Goal: Check status: Check status

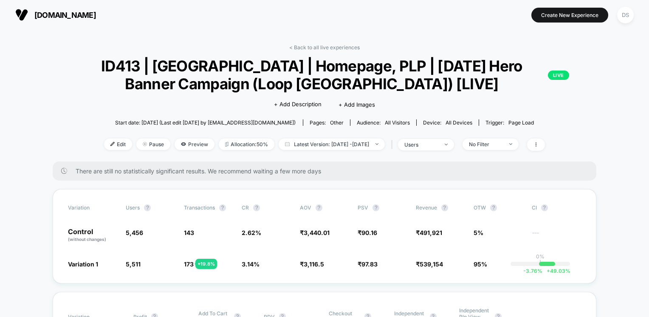
click at [48, 18] on span "[DOMAIN_NAME]" at bounding box center [65, 15] width 62 height 9
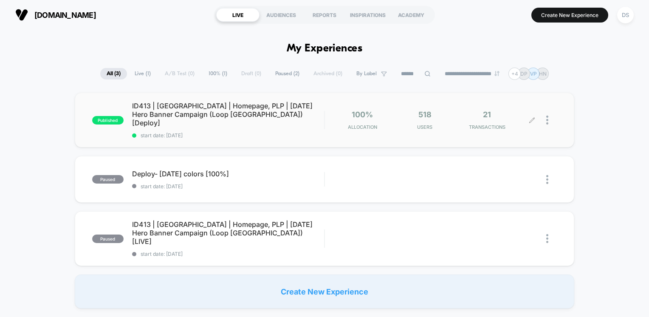
click at [479, 118] on div "21 TRANSACTIONS" at bounding box center [487, 120] width 58 height 20
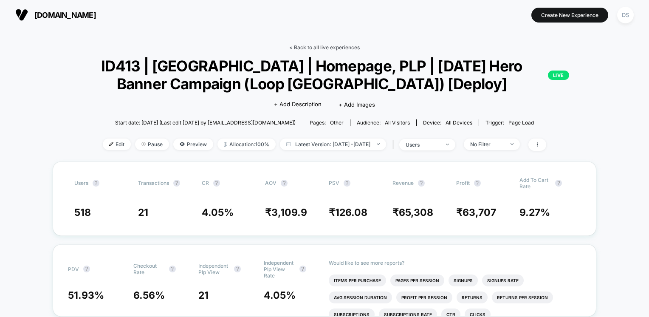
click at [312, 47] on link "< Back to all live experiences" at bounding box center [324, 47] width 70 height 6
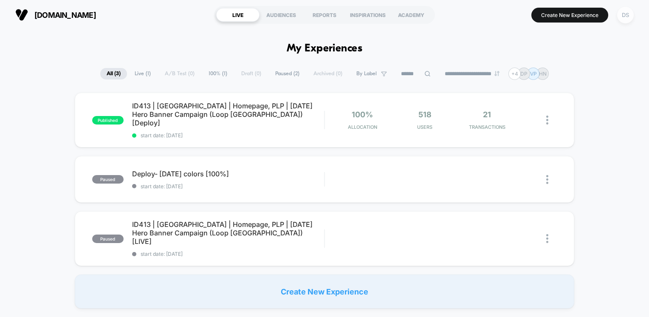
click at [623, 21] on div "DS" at bounding box center [625, 15] width 17 height 17
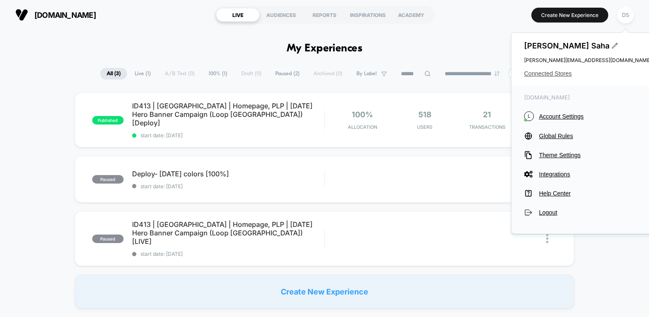
click at [551, 74] on span "Connected Stores" at bounding box center [587, 73] width 127 height 7
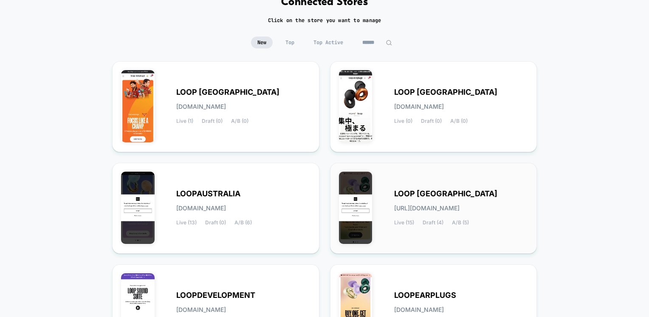
scroll to position [127, 0]
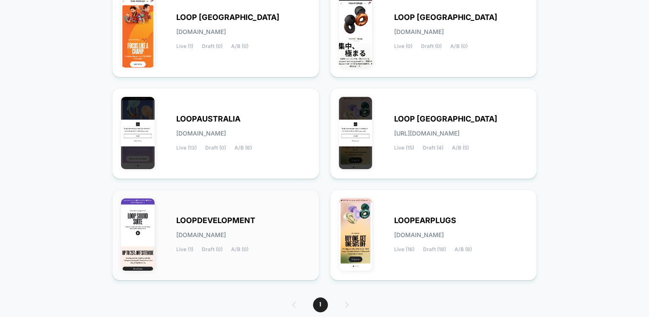
click at [219, 223] on span "LOOPDEVELOPMENT" at bounding box center [215, 220] width 79 height 6
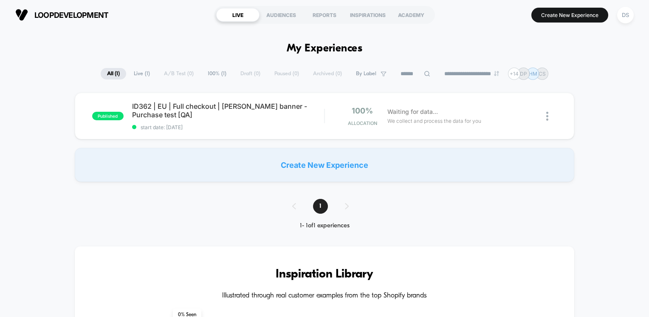
click at [625, 16] on div "DS" at bounding box center [625, 15] width 17 height 17
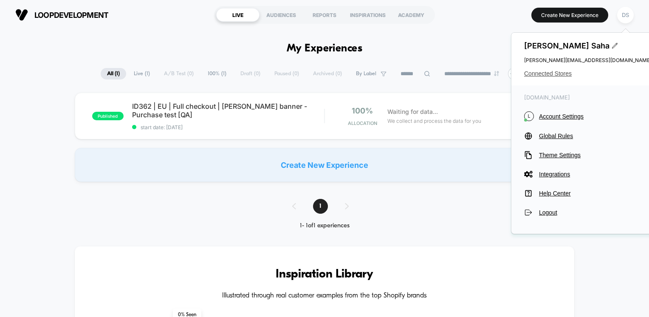
click at [553, 77] on span "Connected Stores" at bounding box center [587, 73] width 127 height 7
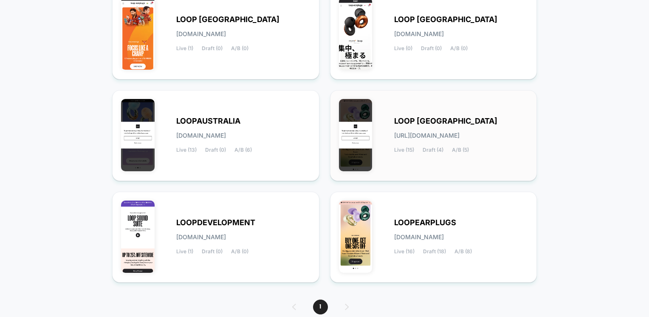
scroll to position [127, 0]
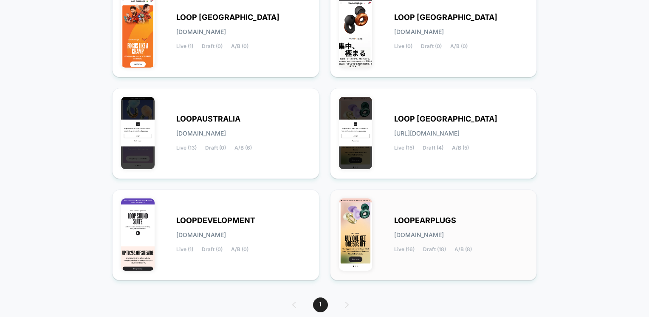
click at [443, 228] on div "LOOPEARPLUGS [DOMAIN_NAME] Live (16) Draft (18) A/B (8)" at bounding box center [461, 234] width 134 height 35
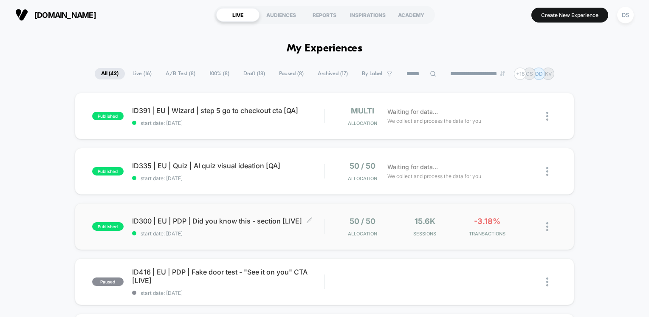
click at [207, 223] on span "ID300 | EU | PDP | Did you know this - section [LIVE] Click to edit experience …" at bounding box center [228, 220] width 192 height 8
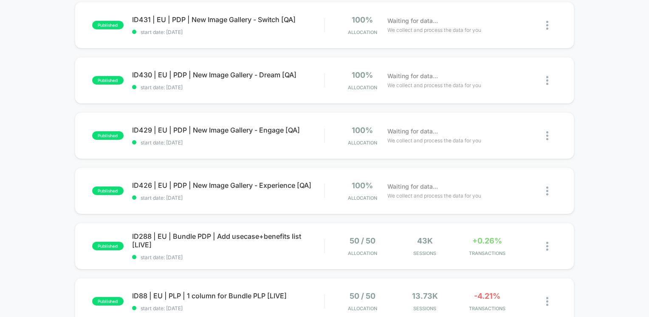
scroll to position [382, 0]
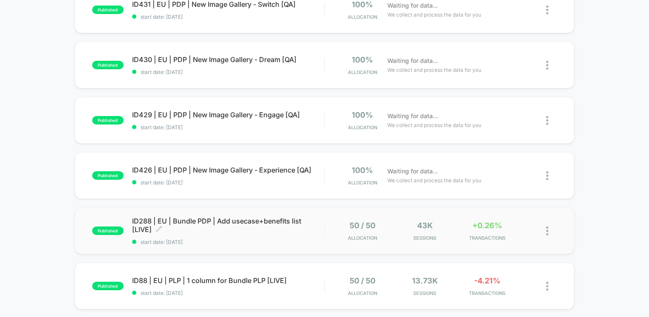
click at [174, 229] on span "ID288 | EU | Bundle PDP | Add usecase+benefits list [LIVE] Click to edit experi…" at bounding box center [228, 224] width 192 height 17
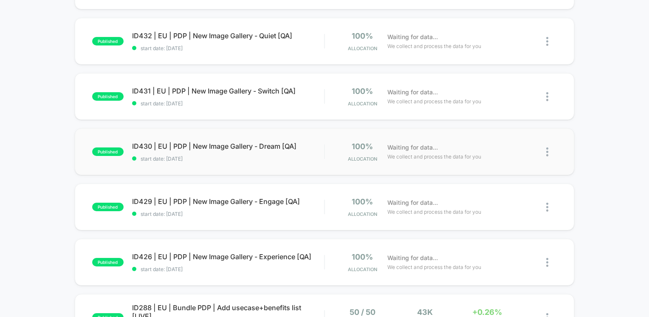
scroll to position [382, 0]
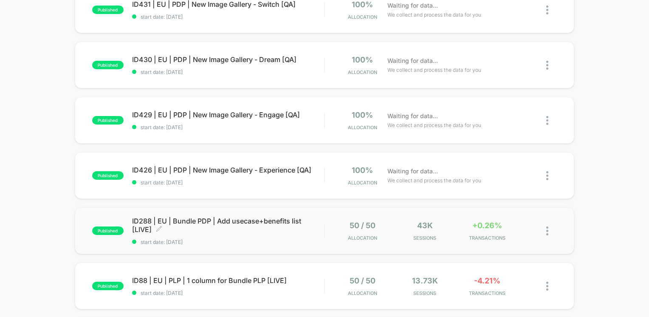
click at [216, 229] on span "ID288 | EU | Bundle PDP | Add usecase+benefits list [LIVE] Click to edit experi…" at bounding box center [228, 224] width 192 height 17
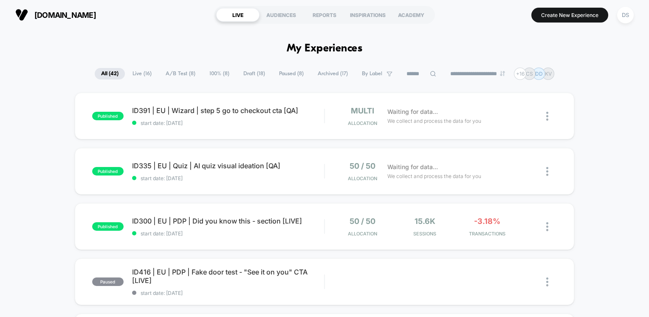
click at [138, 77] on span "Live ( 16 )" at bounding box center [142, 73] width 32 height 11
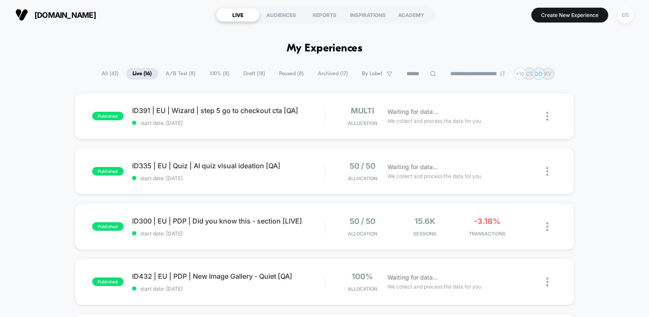
click at [623, 18] on div "DS" at bounding box center [625, 15] width 17 height 17
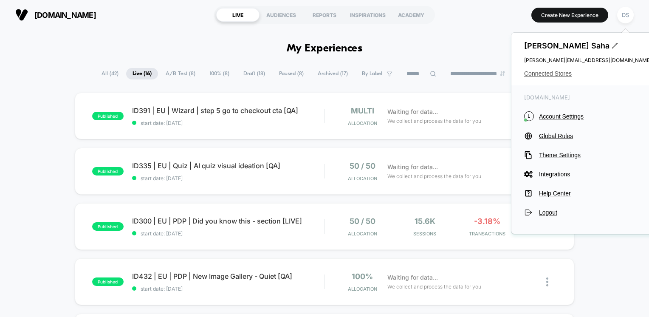
click at [565, 73] on span "Connected Stores" at bounding box center [587, 73] width 127 height 7
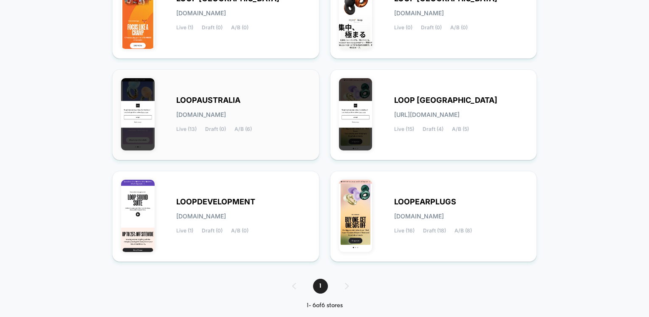
scroll to position [160, 0]
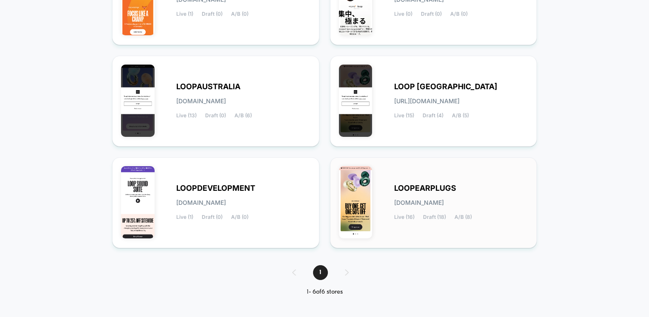
click at [436, 189] on span "LOOPEARPLUGS" at bounding box center [425, 188] width 62 height 6
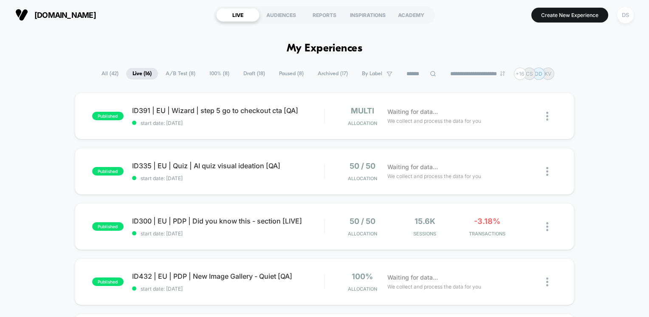
drag, startPoint x: 625, startPoint y: 23, endPoint x: 627, endPoint y: 17, distance: 6.1
click at [625, 23] on button "DS" at bounding box center [625, 14] width 22 height 17
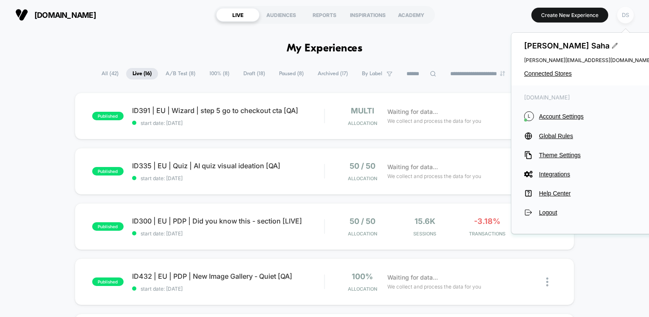
click at [627, 17] on div "DS" at bounding box center [625, 15] width 17 height 17
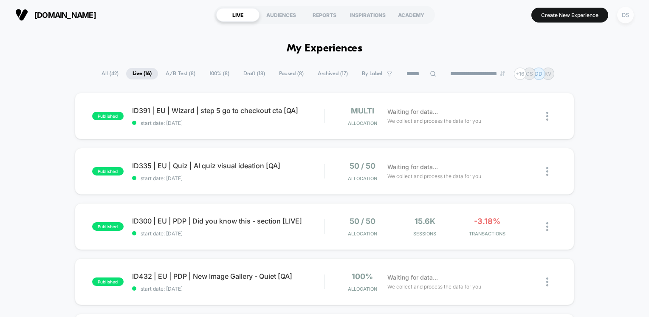
click at [627, 17] on div "DS" at bounding box center [625, 15] width 17 height 17
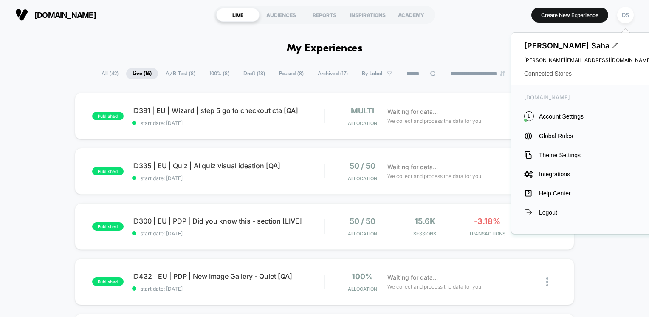
click at [569, 71] on span "Connected Stores" at bounding box center [587, 73] width 127 height 7
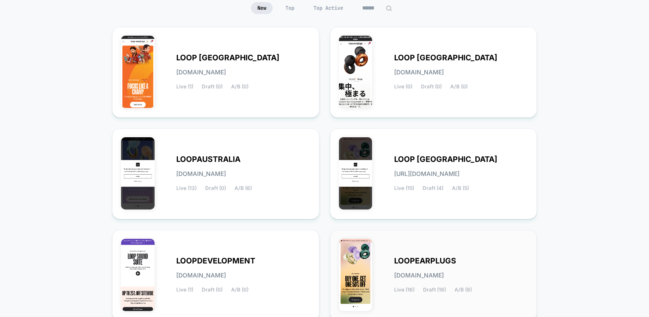
scroll to position [160, 0]
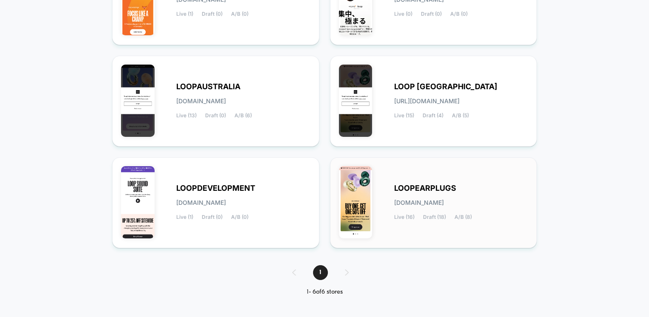
click at [427, 188] on span "LOOPEARPLUGS" at bounding box center [425, 188] width 62 height 6
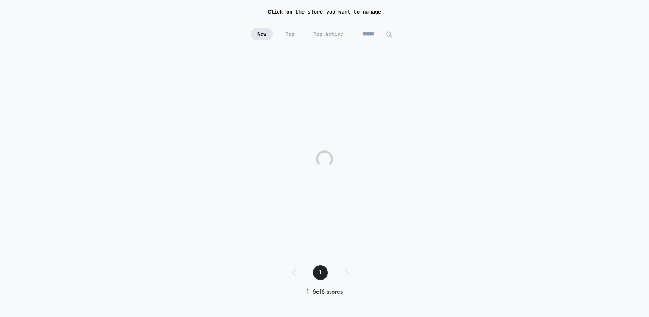
scroll to position [61, 0]
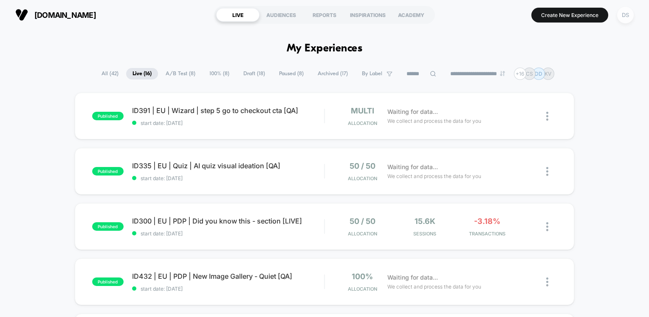
click at [626, 16] on div "DS" at bounding box center [625, 15] width 17 height 17
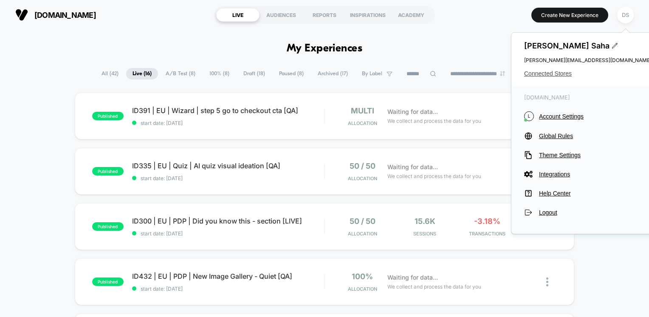
click at [536, 76] on span "Connected Stores" at bounding box center [587, 73] width 127 height 7
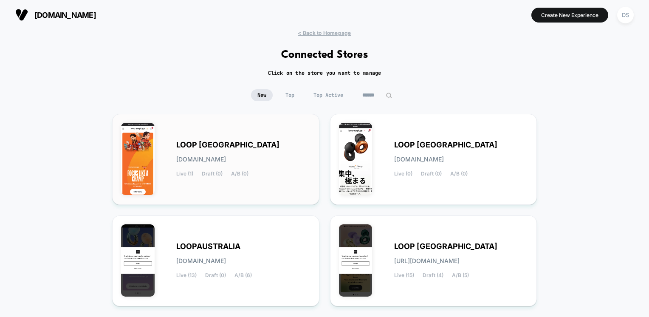
click at [192, 148] on span "LOOP [GEOGRAPHIC_DATA]" at bounding box center [227, 145] width 103 height 6
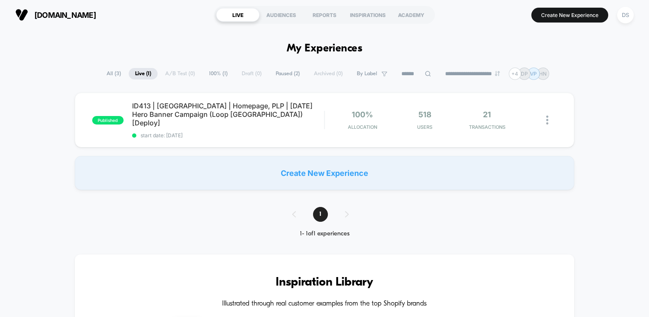
click at [115, 78] on span "All ( 3 )" at bounding box center [113, 73] width 27 height 11
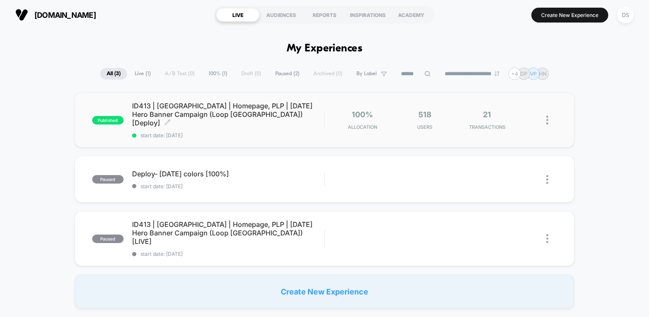
click at [203, 115] on span "ID413 | [GEOGRAPHIC_DATA] | Homepage, PLP | [DATE] Hero Banner Campaign (Loop […" at bounding box center [228, 113] width 192 height 25
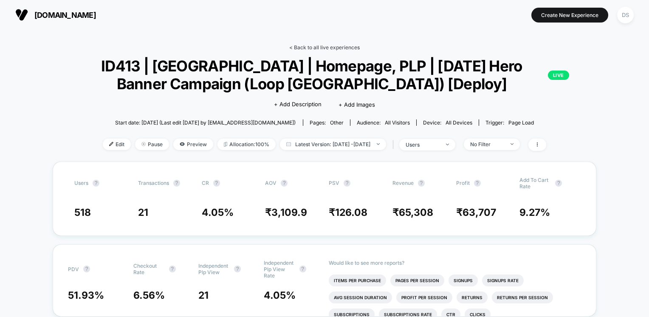
click at [334, 48] on link "< Back to all live experiences" at bounding box center [324, 47] width 70 height 6
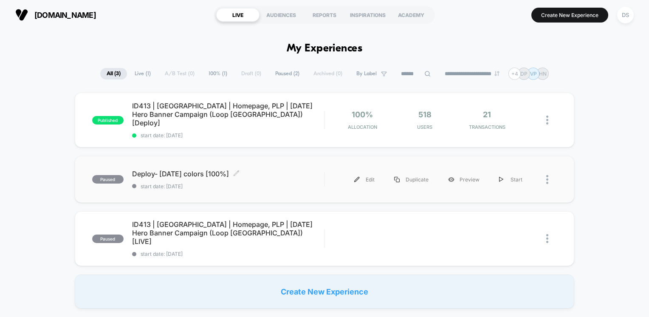
click at [212, 183] on span "start date: [DATE]" at bounding box center [228, 186] width 192 height 6
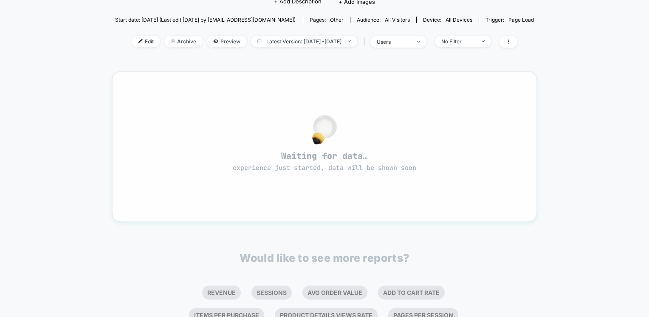
scroll to position [42, 0]
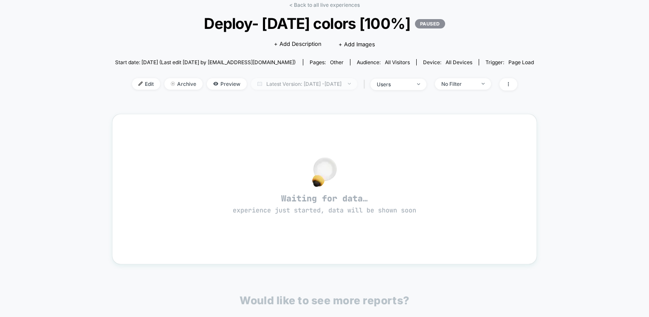
click at [281, 87] on span "Latest Version: [DATE] - [DATE]" at bounding box center [304, 83] width 106 height 11
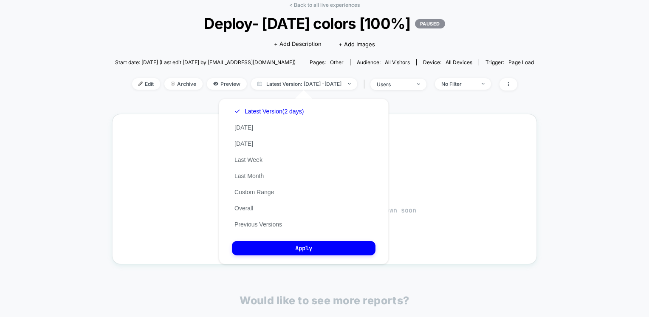
click at [253, 128] on div "Latest Version (2 days) [DATE] [DATE] Last Week Last Month Custom Range Overall…" at bounding box center [269, 167] width 74 height 129
click at [244, 131] on button "[DATE]" at bounding box center [244, 128] width 24 height 8
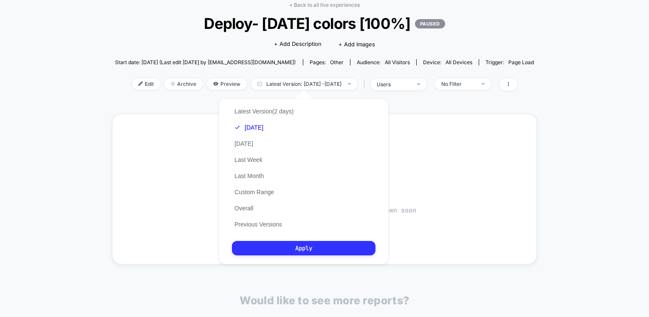
click at [287, 247] on button "Apply" at bounding box center [303, 248] width 143 height 14
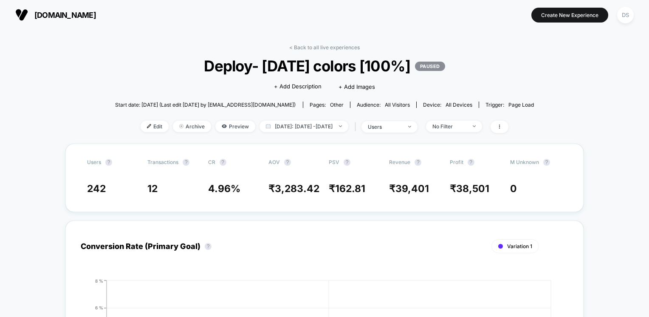
click at [319, 51] on div "< Back to all live experiences Deploy- [DATE] colors [100%] PAUSED Click to edi…" at bounding box center [324, 93] width 419 height 99
click at [318, 49] on link "< Back to all live experiences" at bounding box center [324, 47] width 70 height 6
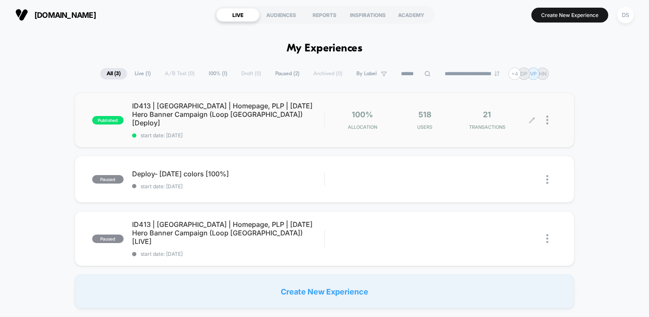
click at [503, 124] on span "TRANSACTIONS" at bounding box center [487, 127] width 58 height 6
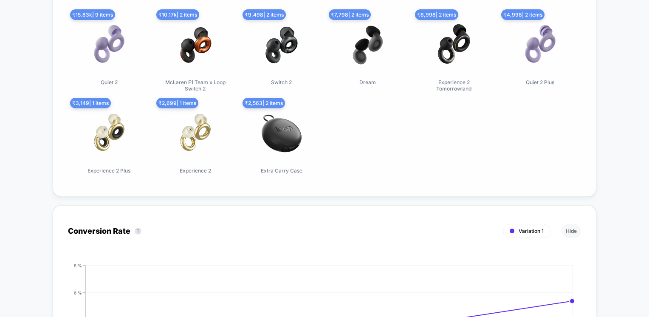
scroll to position [467, 0]
